Goal: Task Accomplishment & Management: Use online tool/utility

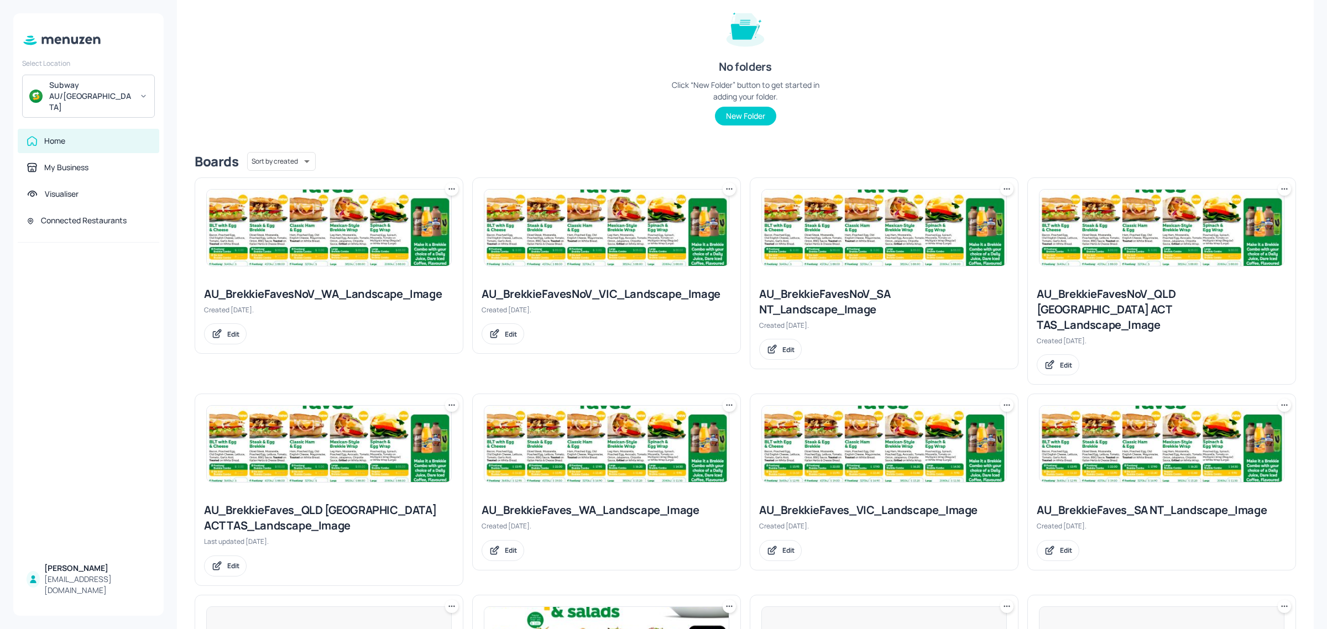
scroll to position [138, 0]
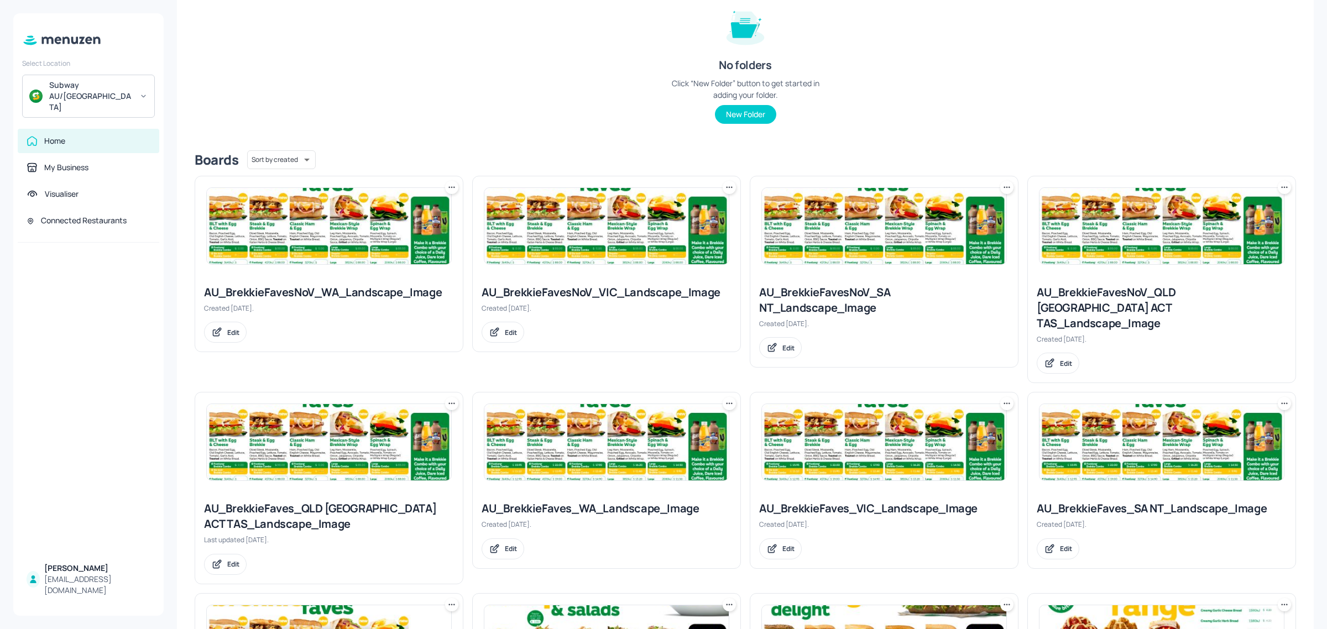
click at [1116, 252] on img at bounding box center [1162, 226] width 244 height 76
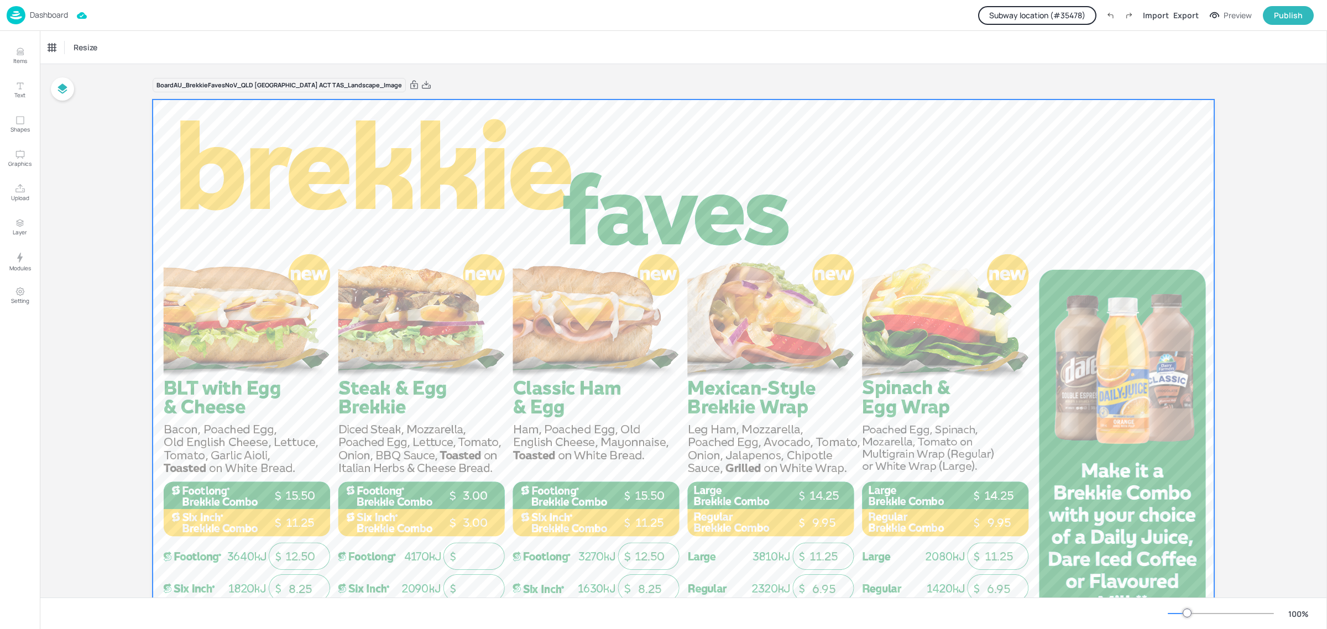
scroll to position [126, 0]
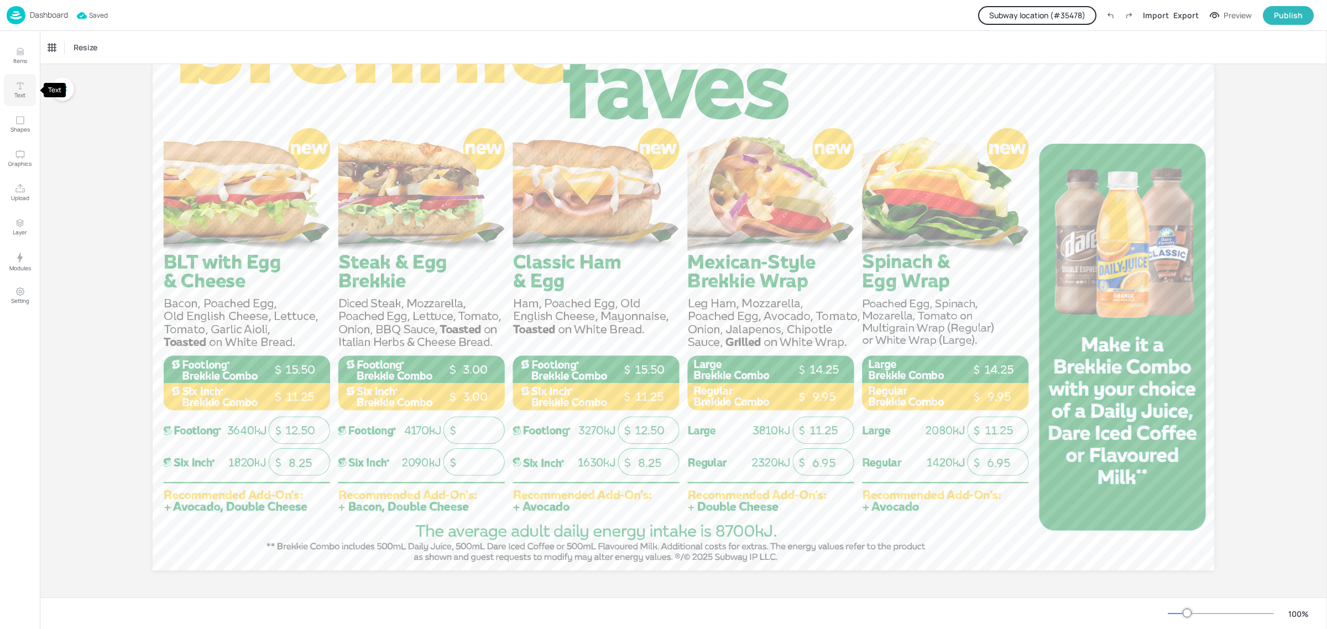
click at [21, 92] on p "Text" at bounding box center [19, 95] width 11 height 8
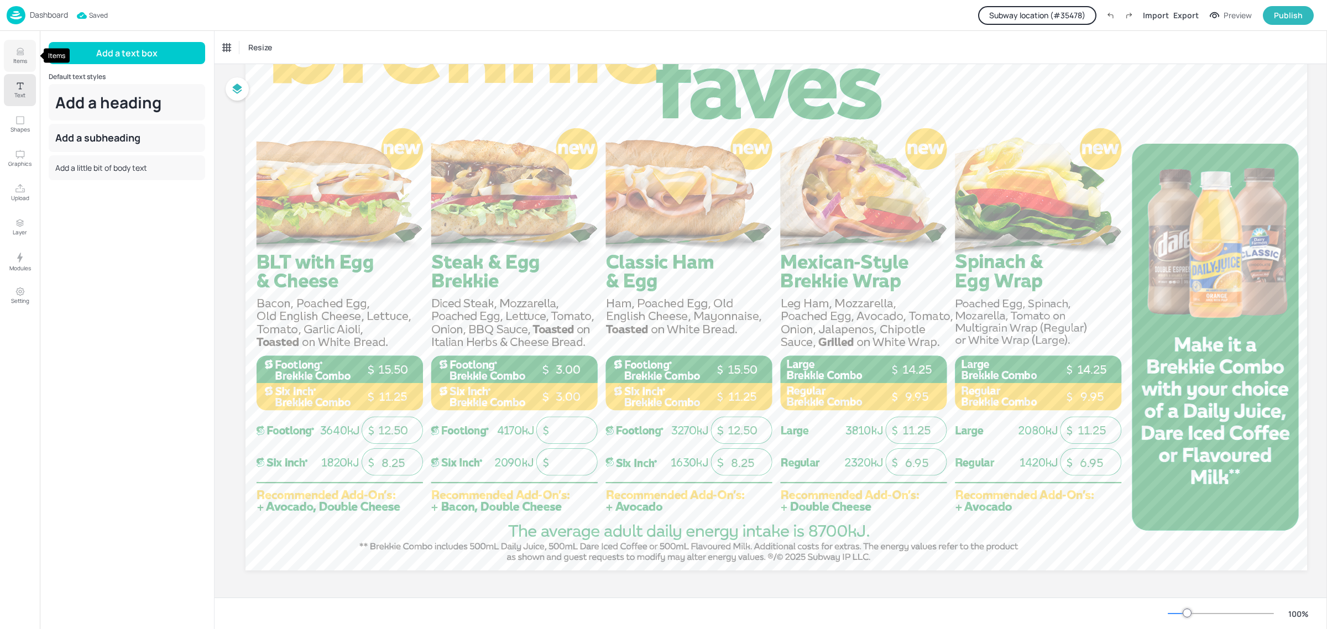
click at [20, 59] on p "Items" at bounding box center [20, 61] width 14 height 8
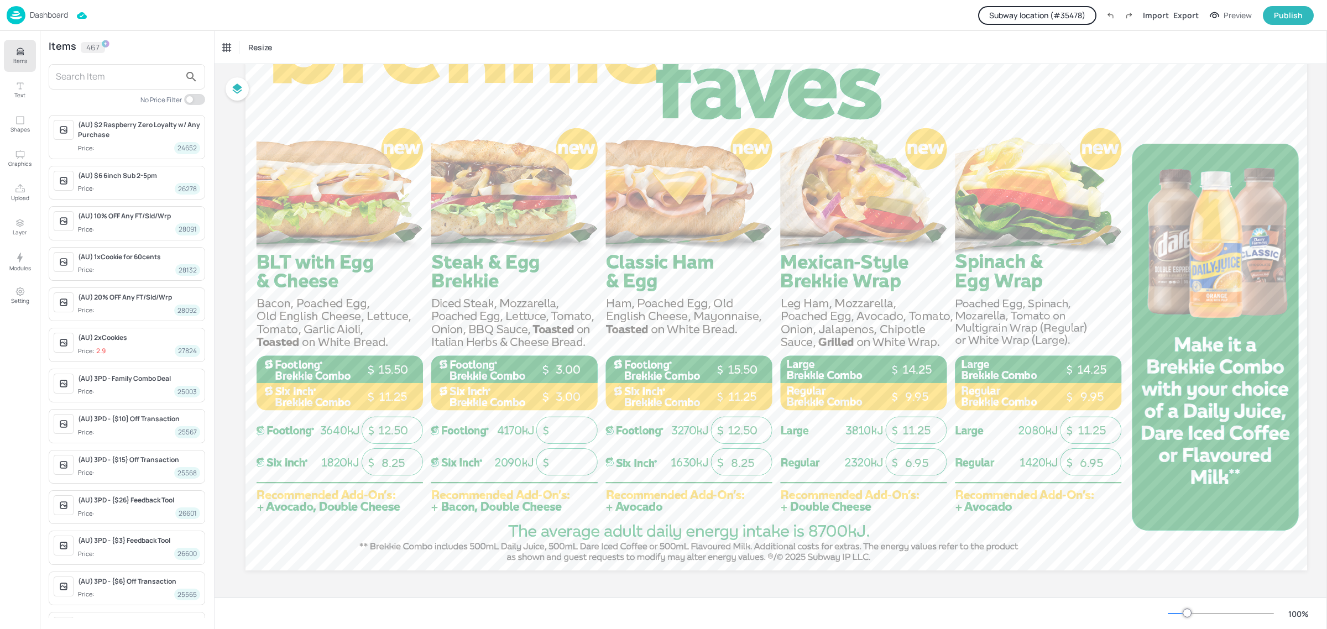
click at [111, 74] on input "text" at bounding box center [118, 77] width 124 height 18
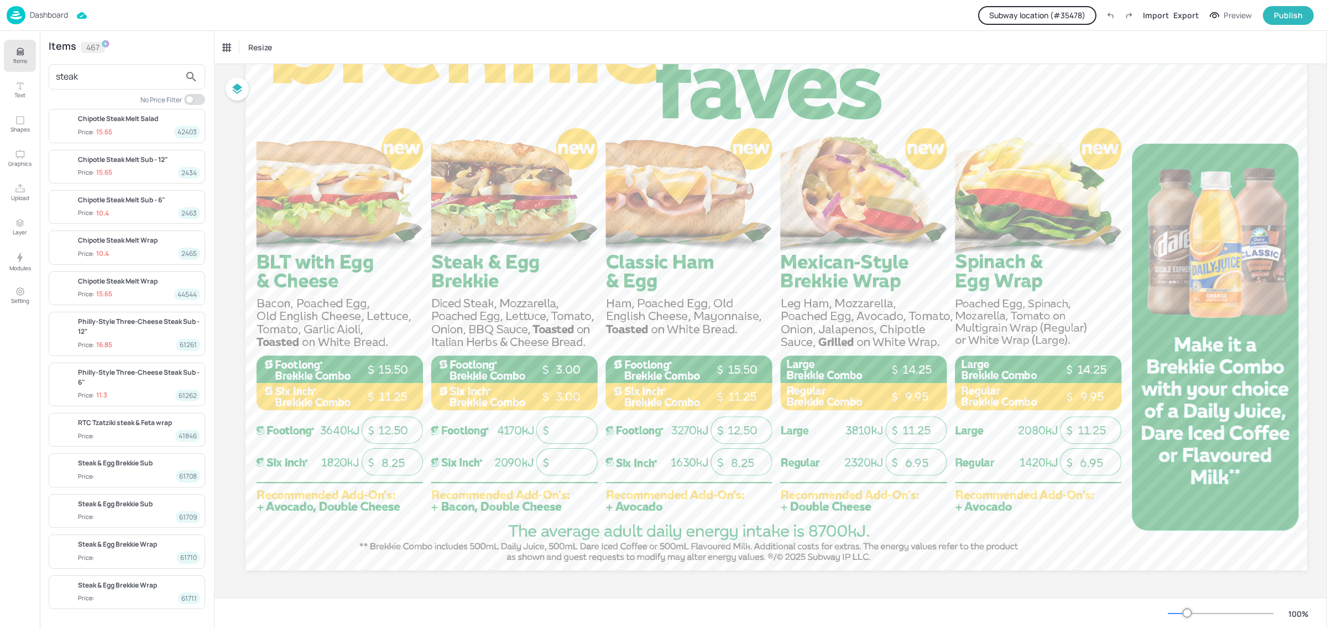
scroll to position [90, 0]
type input "steak"
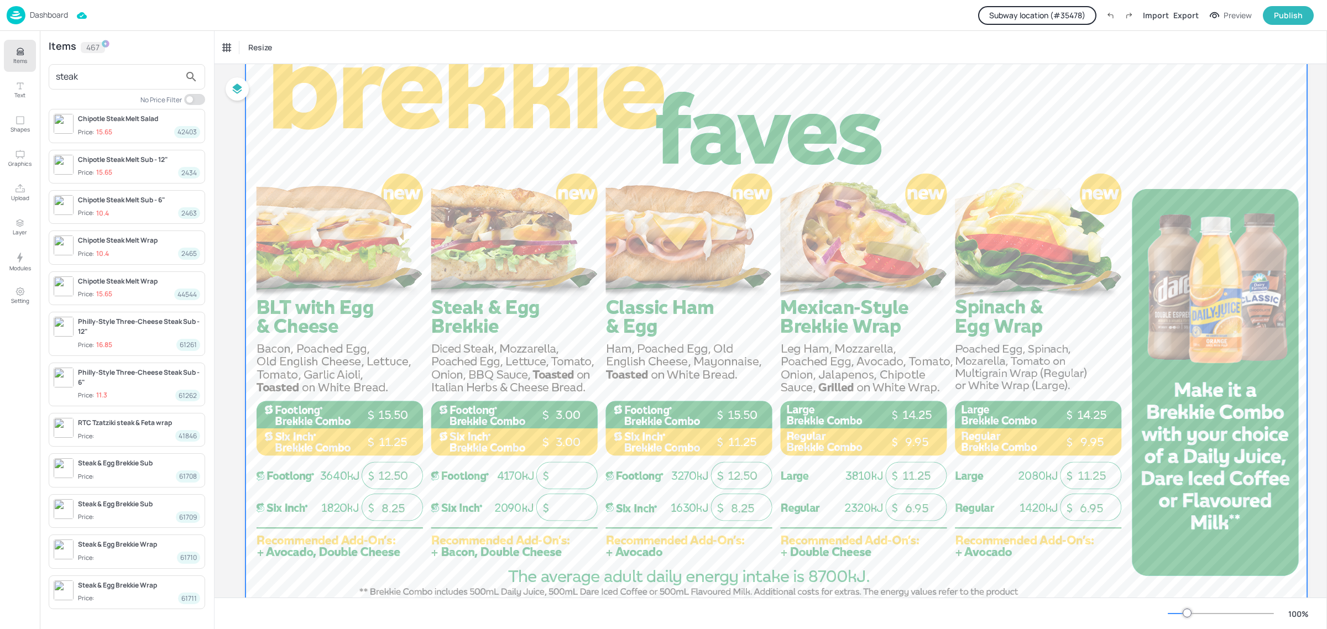
scroll to position [57, 0]
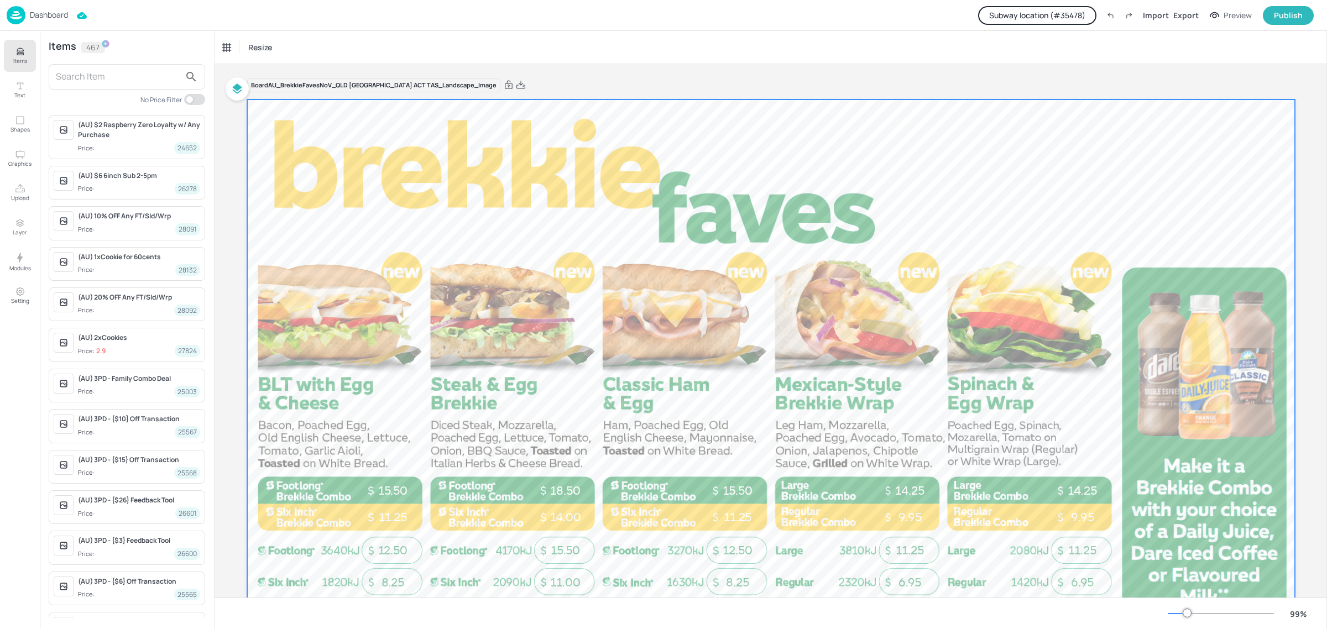
scroll to position [69, 0]
